Goal: Task Accomplishment & Management: Manage account settings

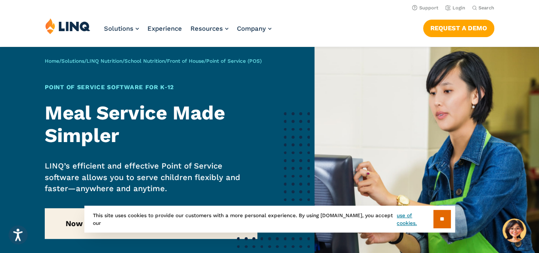
click at [440, 222] on input "**" at bounding box center [442, 219] width 17 height 18
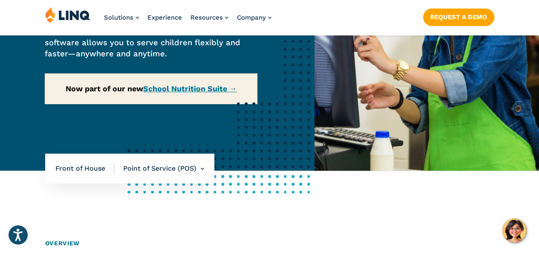
scroll to position [136, 0]
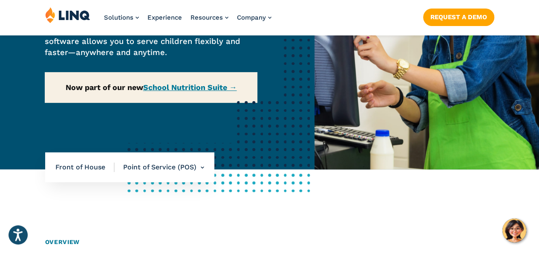
click at [198, 168] on li "Point of Service (POS) Overview Online Portal Free & Reduced Meals Point of Ser…" at bounding box center [160, 167] width 90 height 30
click at [385, 129] on img at bounding box center [427, 40] width 225 height 258
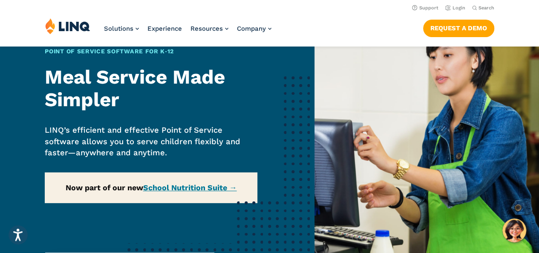
scroll to position [0, 0]
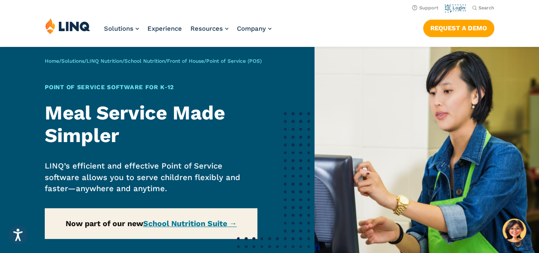
click at [449, 7] on link "Login" at bounding box center [456, 8] width 20 height 6
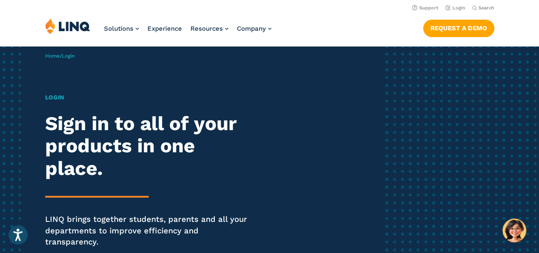
scroll to position [32, 0]
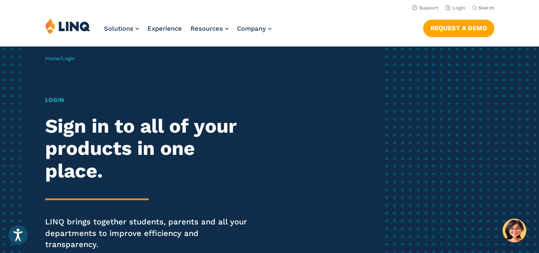
click at [58, 102] on h1 "Login" at bounding box center [149, 100] width 208 height 9
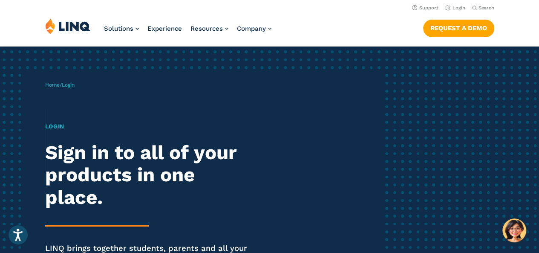
scroll to position [0, 0]
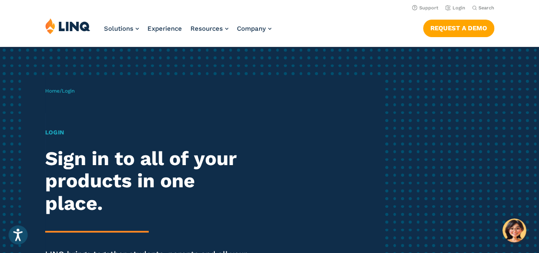
click at [69, 89] on span "Login" at bounding box center [68, 91] width 13 height 6
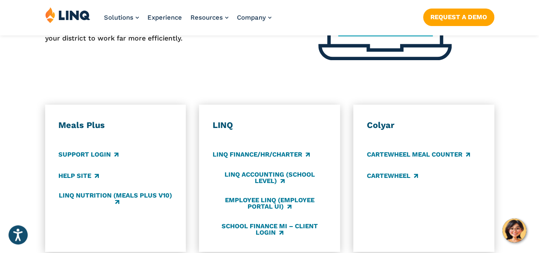
scroll to position [429, 0]
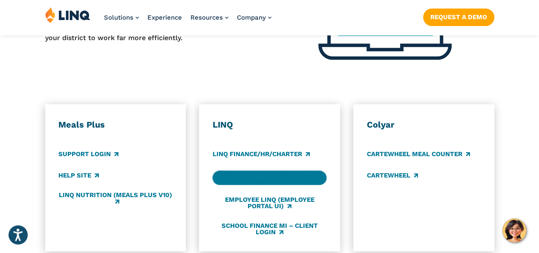
click at [265, 171] on link "LINQ Accounting (school level)" at bounding box center [270, 178] width 114 height 14
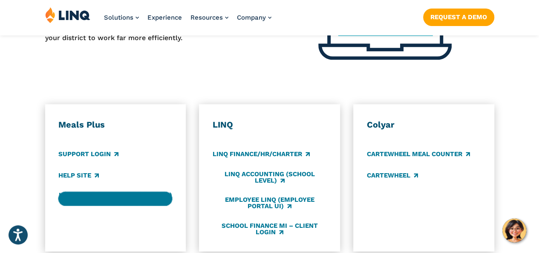
click at [152, 191] on link "LINQ Nutrition (Meals Plus v10)" at bounding box center [115, 198] width 114 height 14
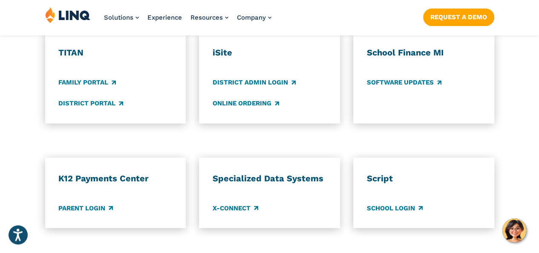
scroll to position [699, 0]
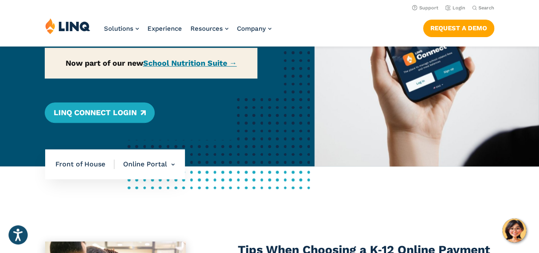
scroll to position [139, 0]
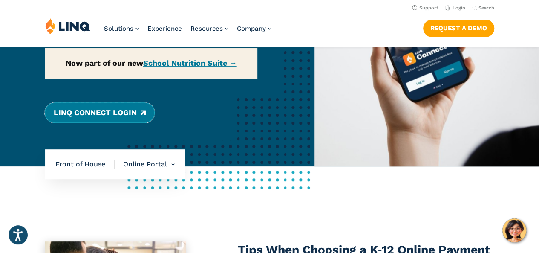
click at [121, 122] on link "LINQ Connect Login" at bounding box center [100, 112] width 110 height 20
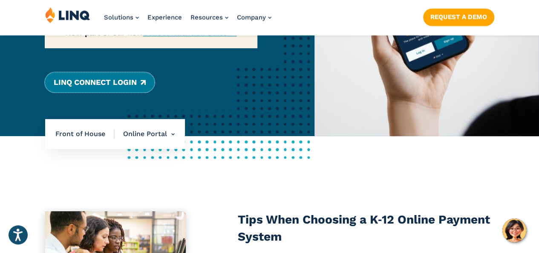
scroll to position [170, 0]
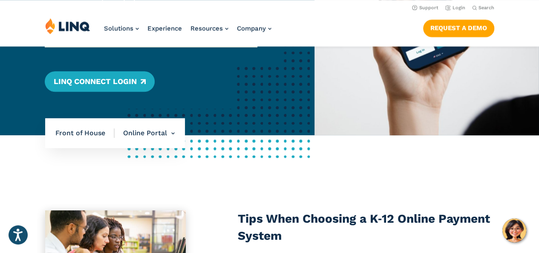
click at [151, 128] on li "Online Portal Overview Online Portal Free & Reduced Meals Point of Service (POS)" at bounding box center [145, 133] width 60 height 30
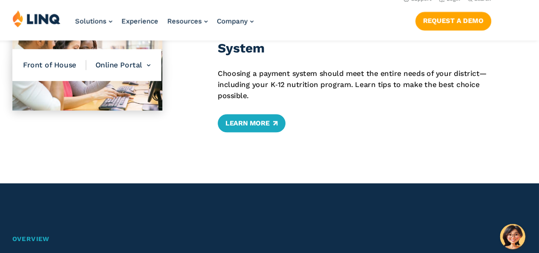
scroll to position [352, 0]
